Goal: Information Seeking & Learning: Learn about a topic

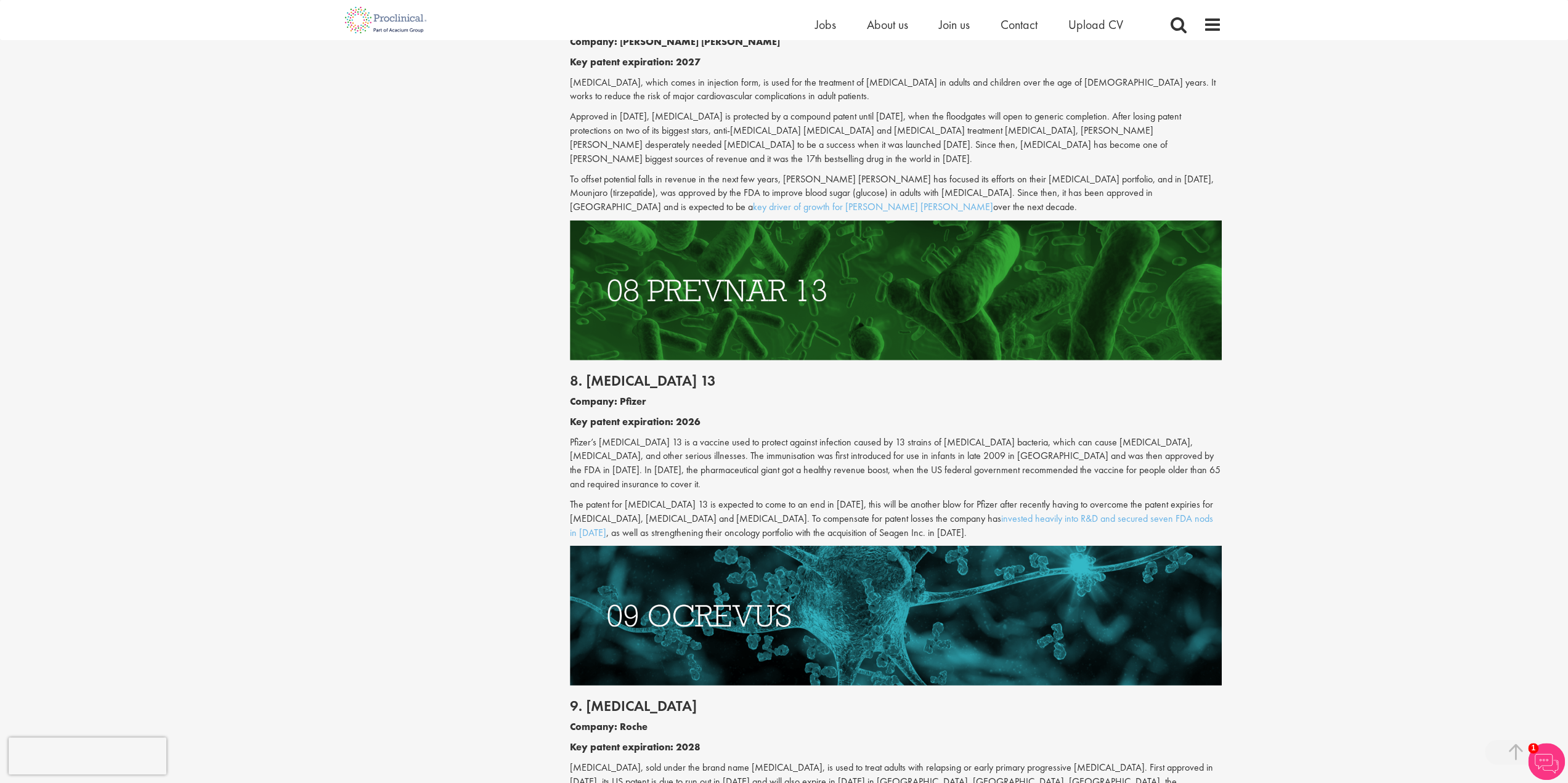
scroll to position [2588, 0]
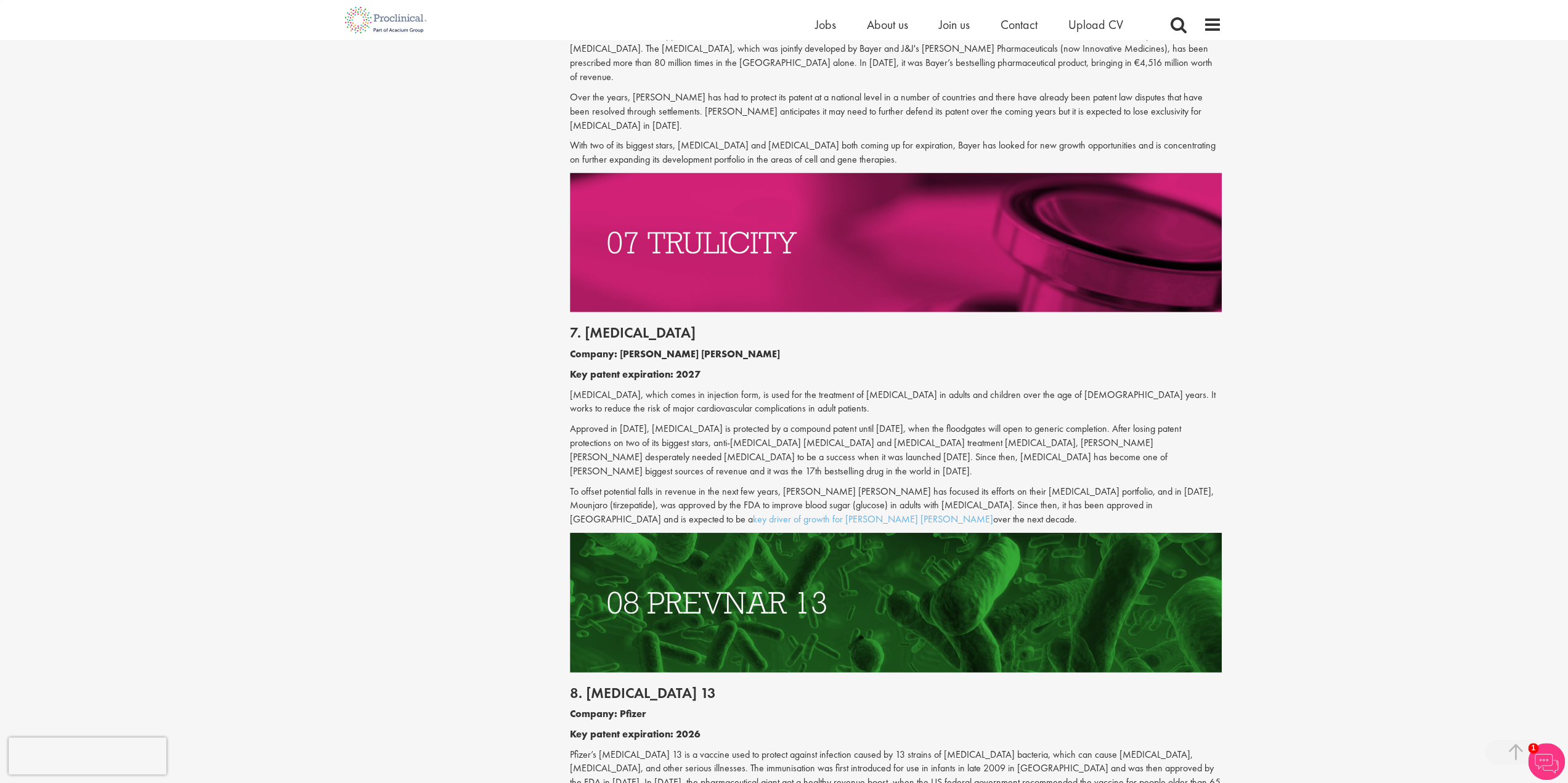
drag, startPoint x: 512, startPoint y: 363, endPoint x: 523, endPoint y: 406, distance: 44.4
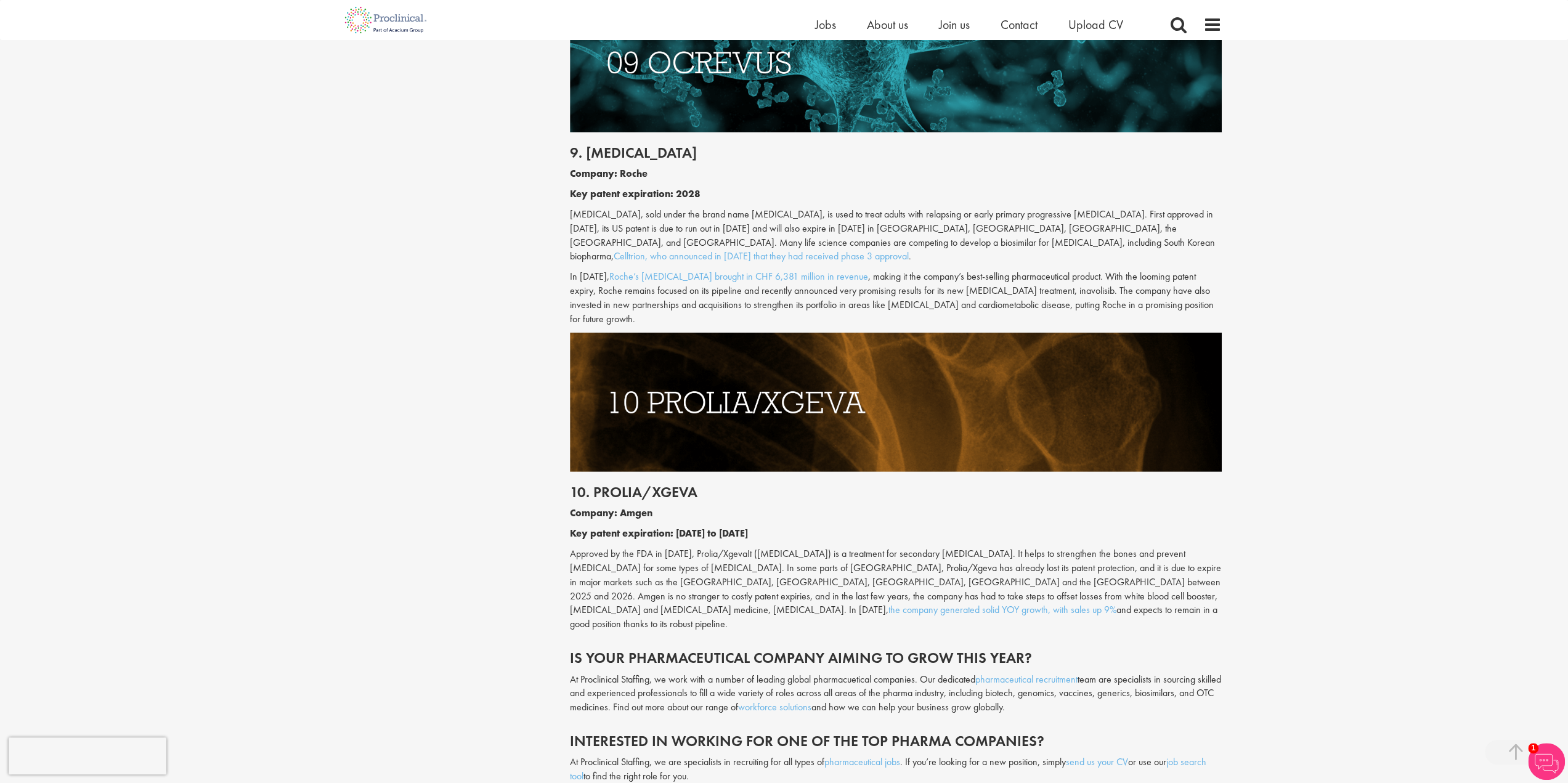
scroll to position [3115, 0]
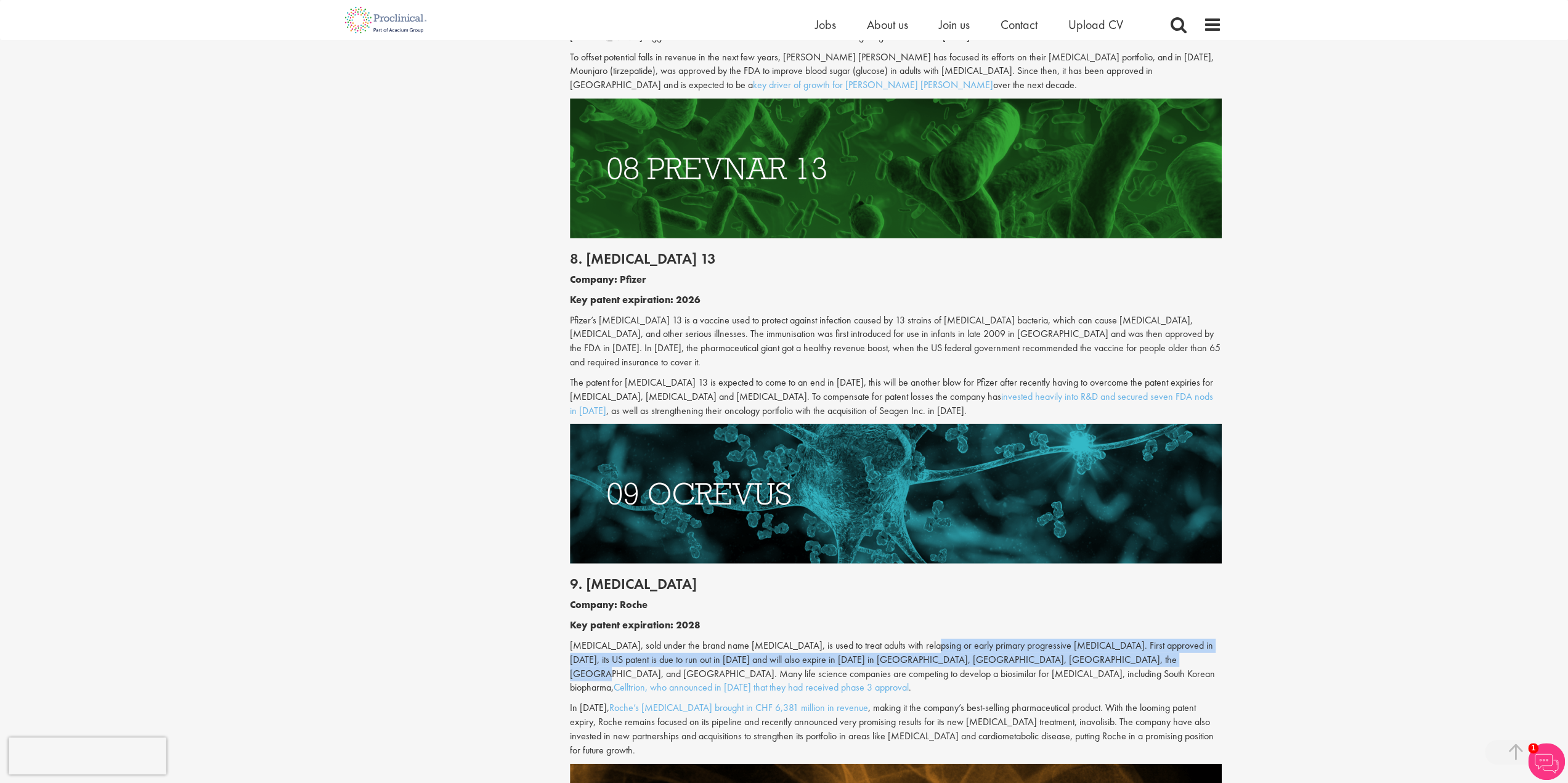
drag, startPoint x: 919, startPoint y: 559, endPoint x: 1106, endPoint y: 570, distance: 187.3
click at [1106, 639] on p "[MEDICAL_DATA], sold under the brand name [MEDICAL_DATA], is used to treat adul…" at bounding box center [896, 667] width 652 height 56
click at [588, 639] on p "[MEDICAL_DATA], sold under the brand name [MEDICAL_DATA], is used to treat adul…" at bounding box center [896, 667] width 652 height 56
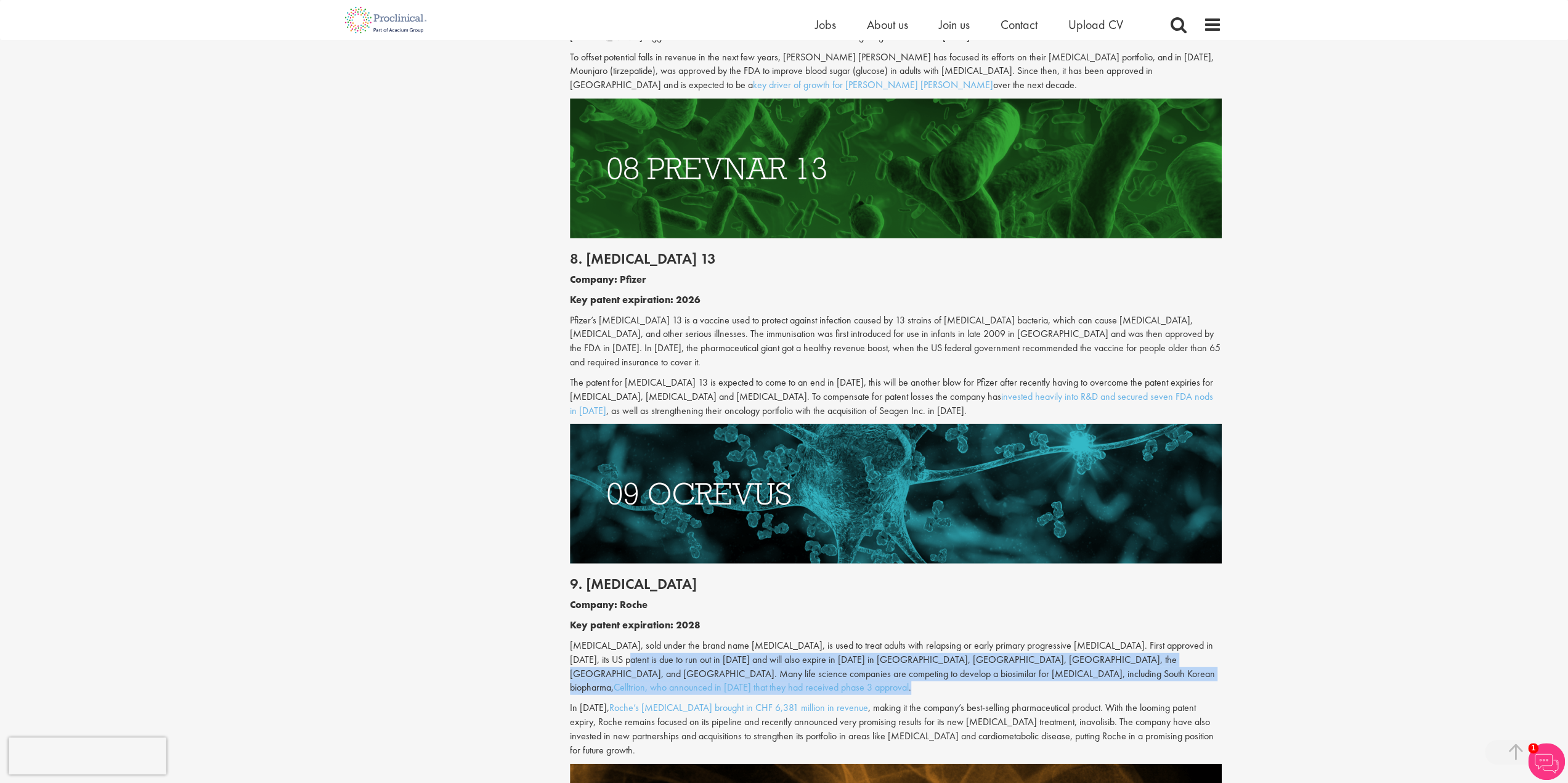
drag, startPoint x: 574, startPoint y: 576, endPoint x: 1161, endPoint y: 589, distance: 587.1
click at [1161, 639] on p "[MEDICAL_DATA], sold under the brand name [MEDICAL_DATA], is used to treat adul…" at bounding box center [896, 667] width 652 height 56
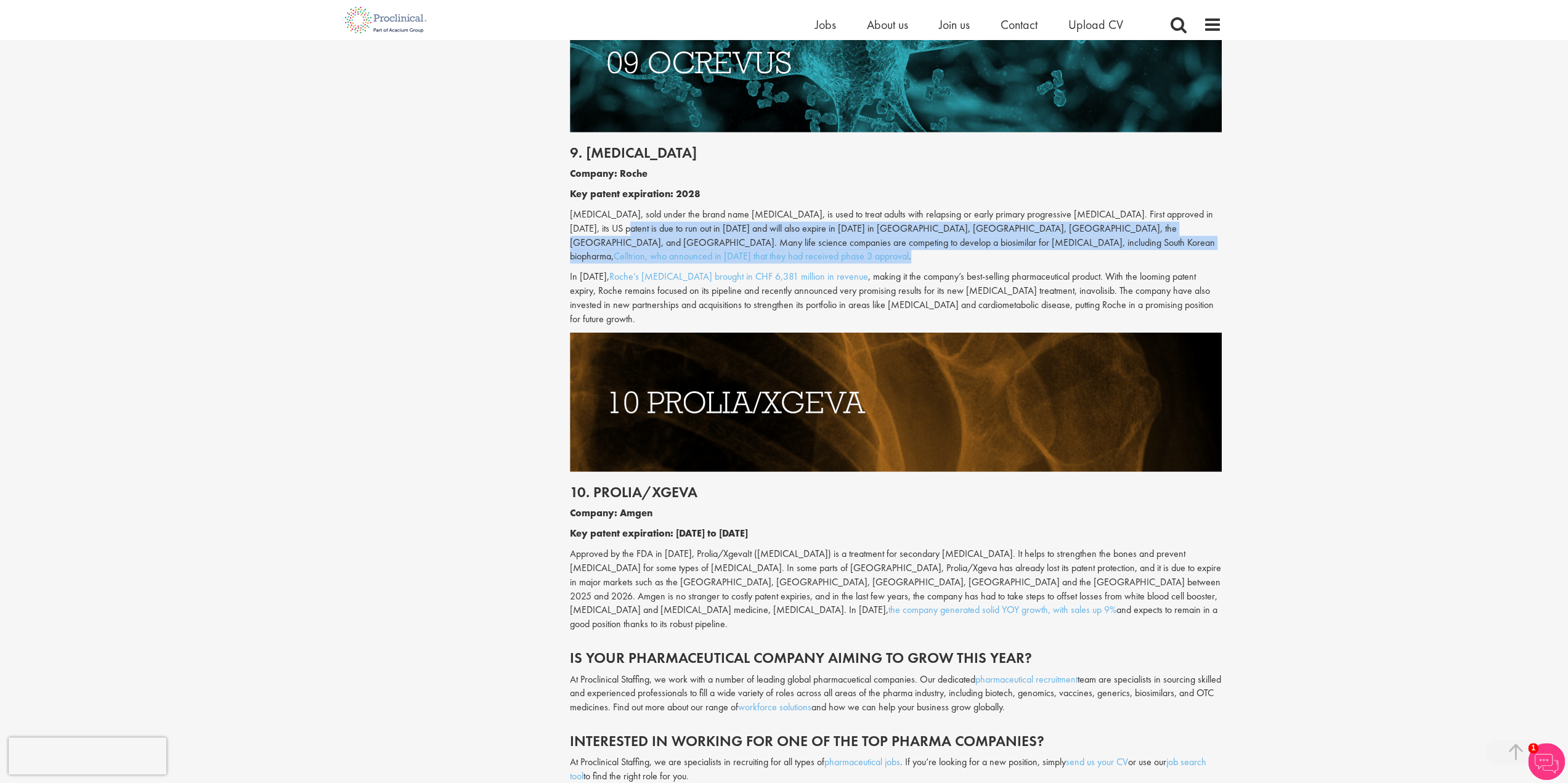
drag, startPoint x: 571, startPoint y: 447, endPoint x: 871, endPoint y: 511, distance: 306.8
click at [823, 547] on p "Approved by the FDA in [DATE], Prolia/XgevaIt ([MEDICAL_DATA]) is a treatment f…" at bounding box center [896, 589] width 652 height 84
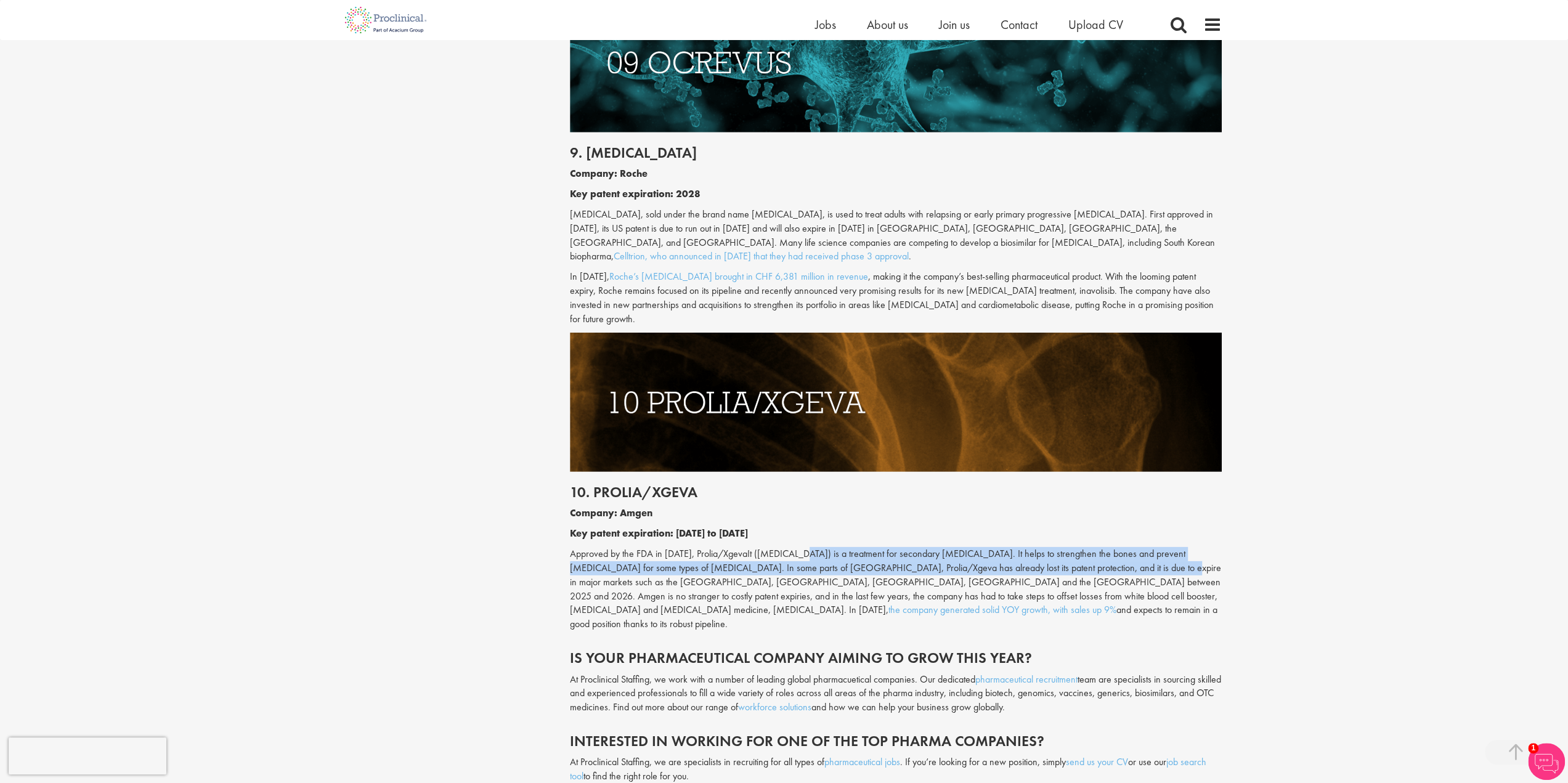
drag, startPoint x: 806, startPoint y: 457, endPoint x: 1091, endPoint y: 472, distance: 285.4
click at [1092, 547] on p "Approved by the FDA in [DATE], Prolia/XgevaIt ([MEDICAL_DATA]) is a treatment f…" at bounding box center [896, 589] width 652 height 84
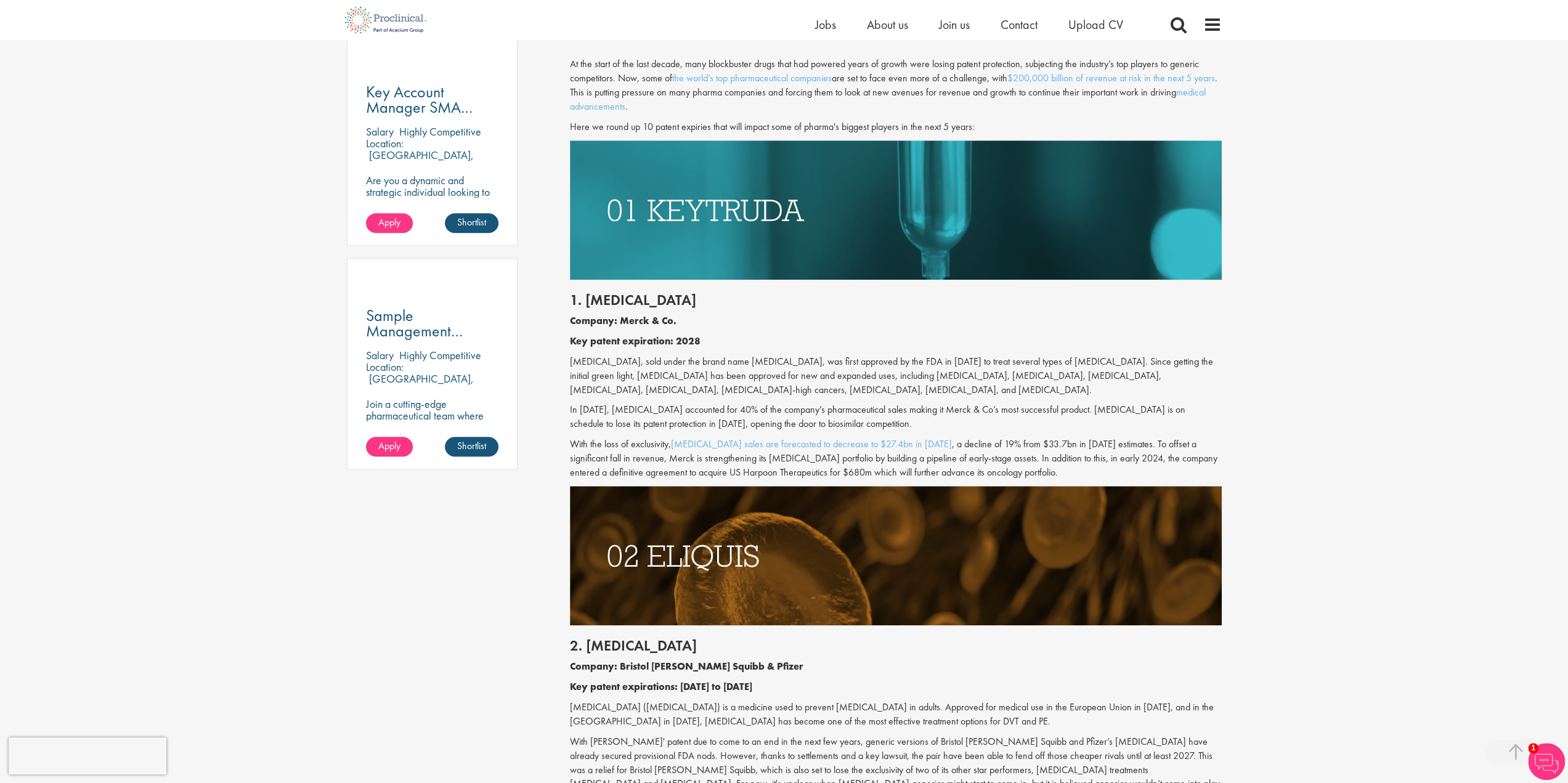
scroll to position [862, 0]
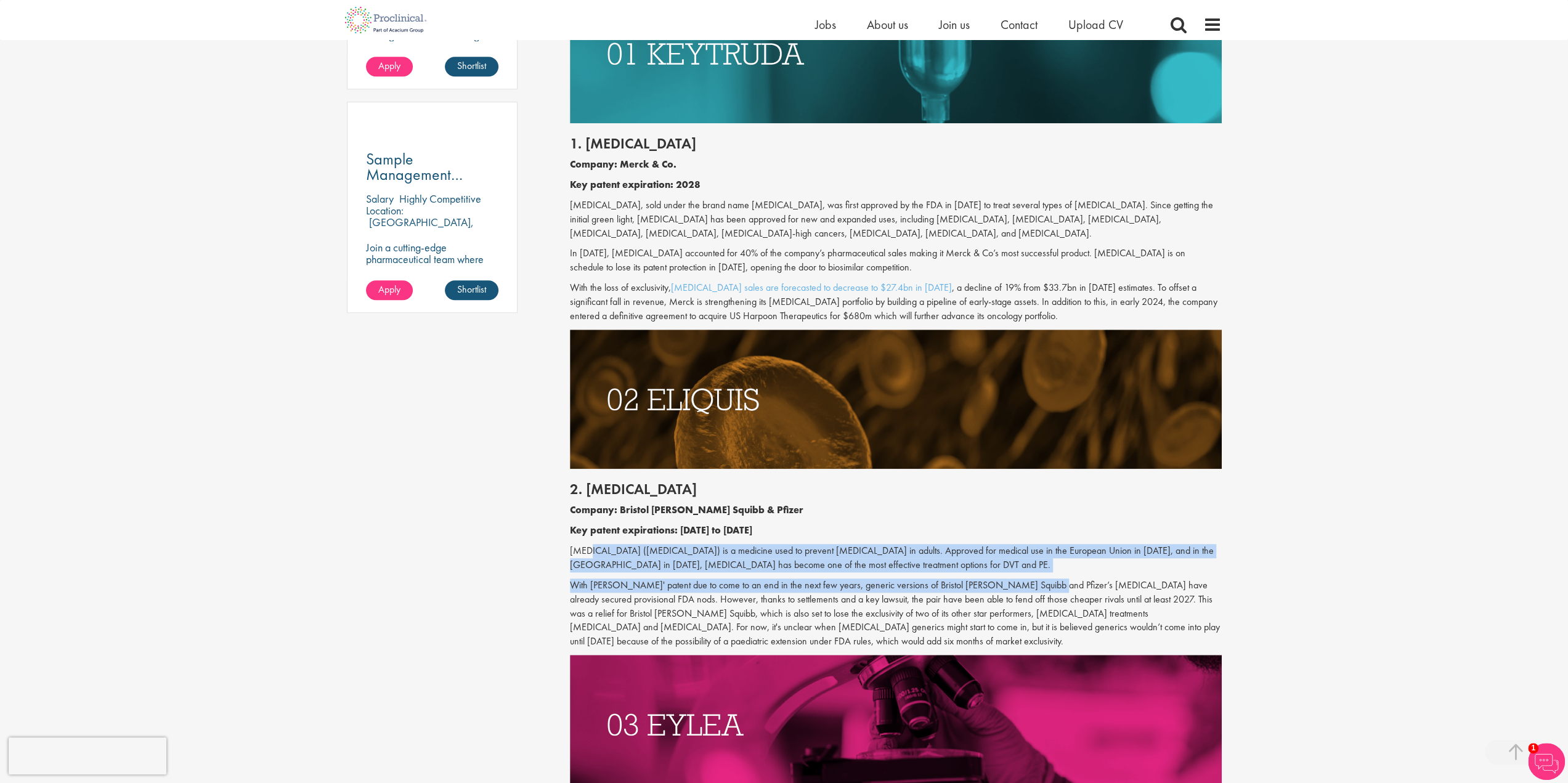
drag, startPoint x: 584, startPoint y: 553, endPoint x: 843, endPoint y: 571, distance: 259.6
click at [1015, 580] on div "2. [MEDICAL_DATA] Company: Bristol [PERSON_NAME] Squibb & Pfizer Key patent exp…" at bounding box center [896, 562] width 670 height 186
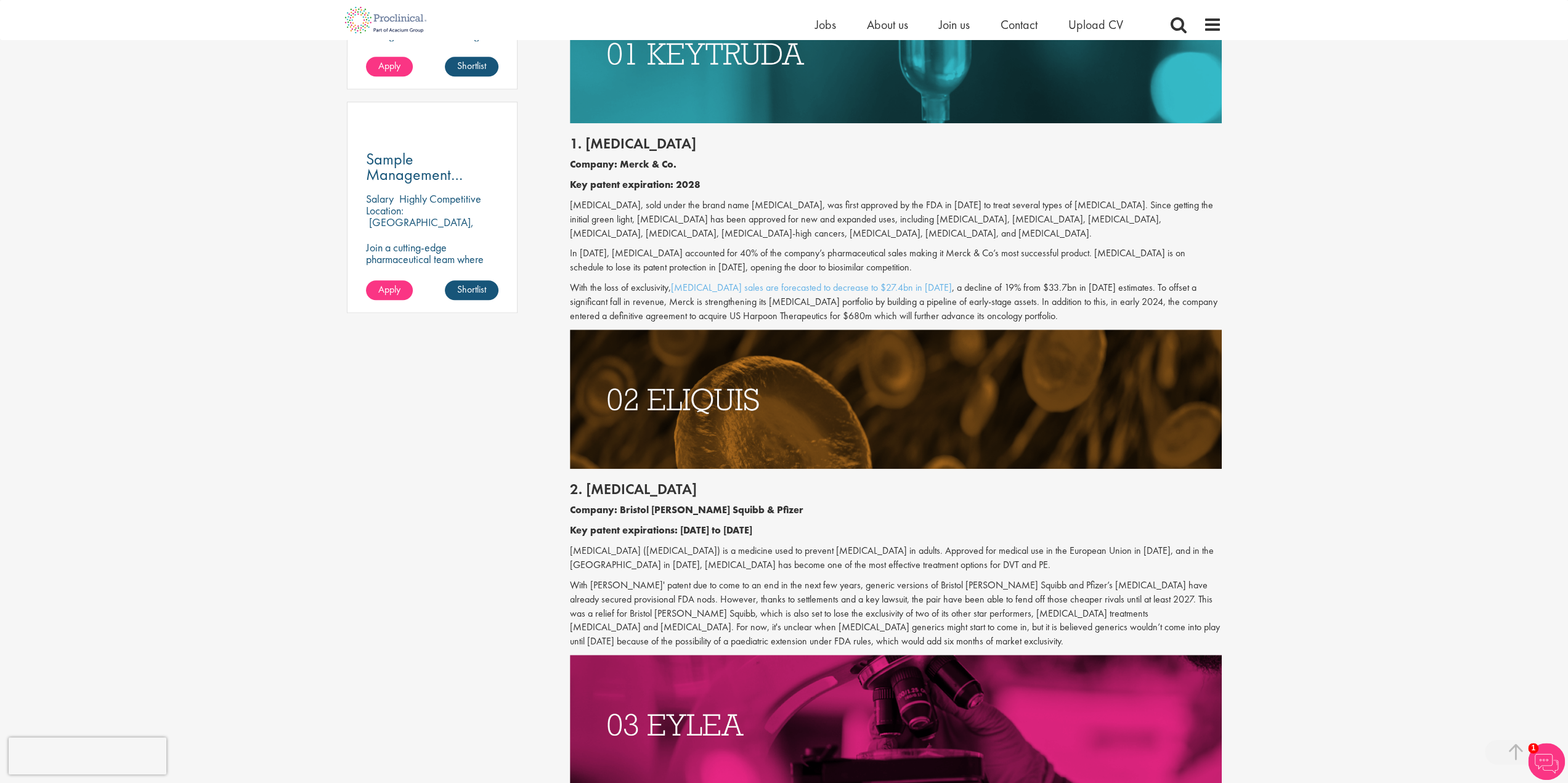
click at [616, 601] on p "With [PERSON_NAME]' patent due to come to an end in the next few years, generic…" at bounding box center [896, 613] width 652 height 70
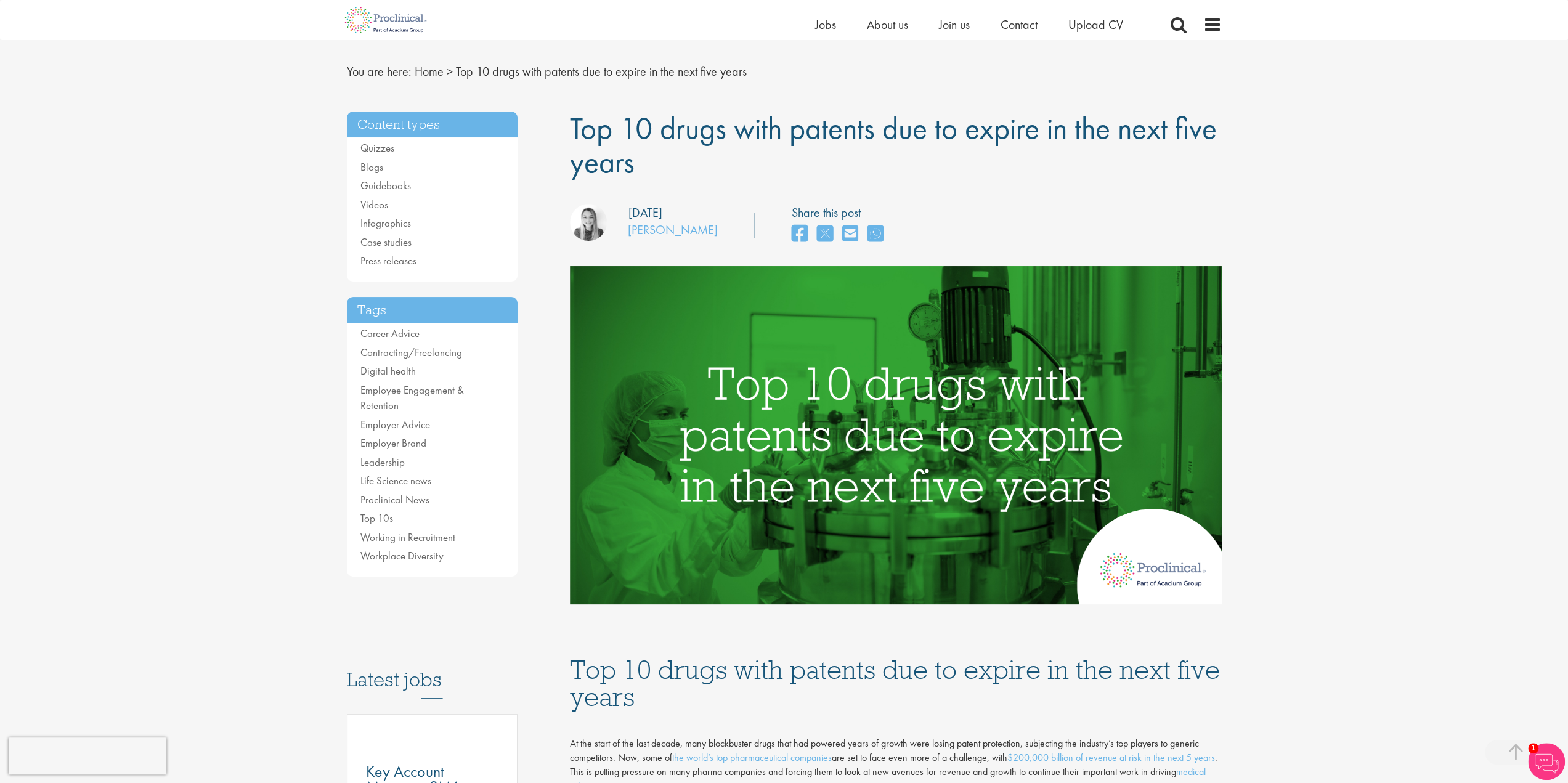
scroll to position [0, 0]
